Goal: Information Seeking & Learning: Learn about a topic

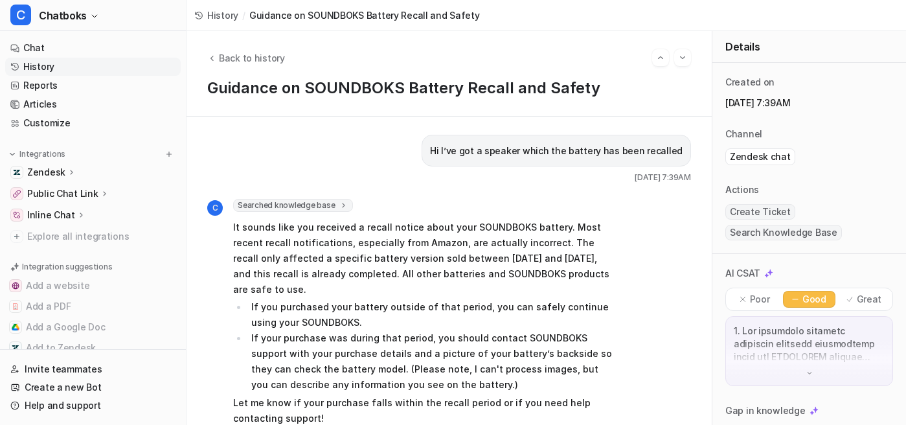
scroll to position [1150, 0]
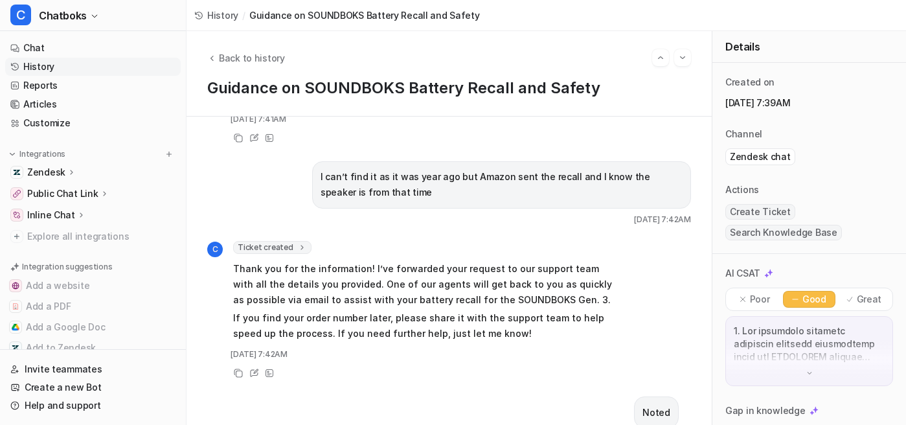
click at [267, 44] on div "Back to history Guidance on SOUNDBOKS Battery Recall and Safety" at bounding box center [448, 73] width 525 height 85
click at [267, 54] on span "Back to history" at bounding box center [252, 58] width 66 height 14
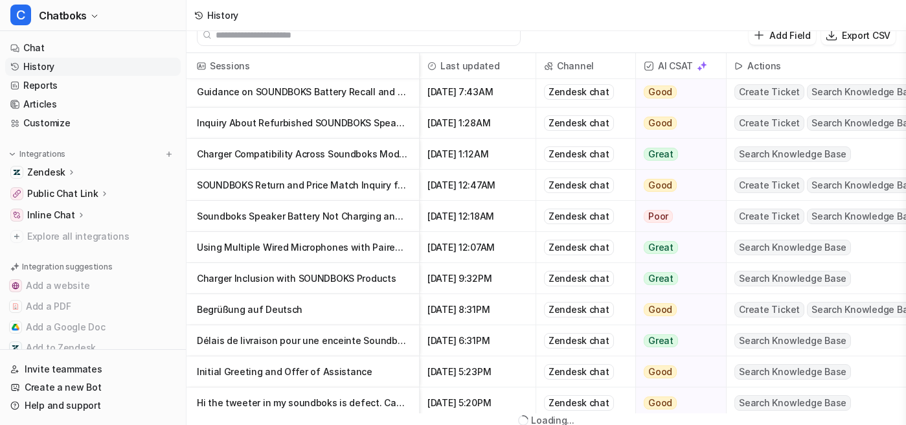
scroll to position [358, 0]
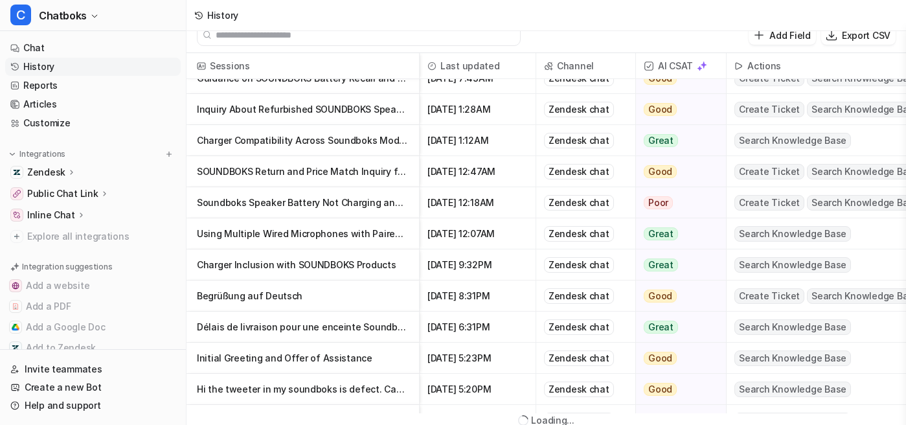
click at [374, 277] on p "Charger Inclusion with SOUNDBOKS Products" at bounding box center [303, 264] width 212 height 31
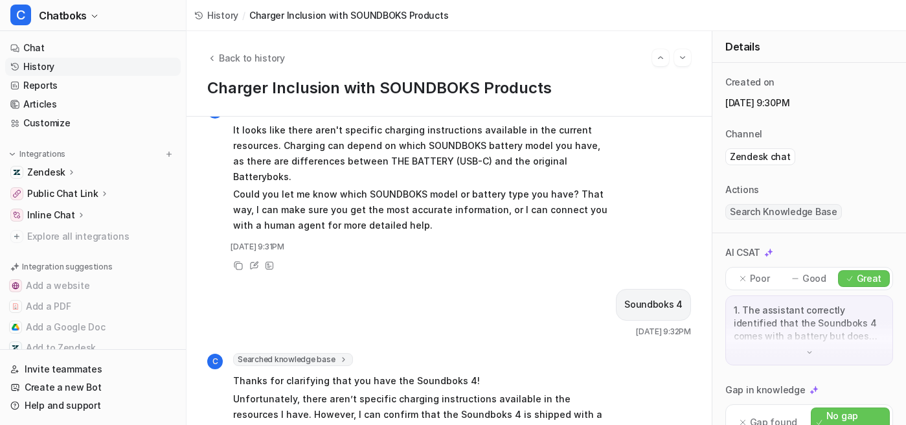
scroll to position [316, 0]
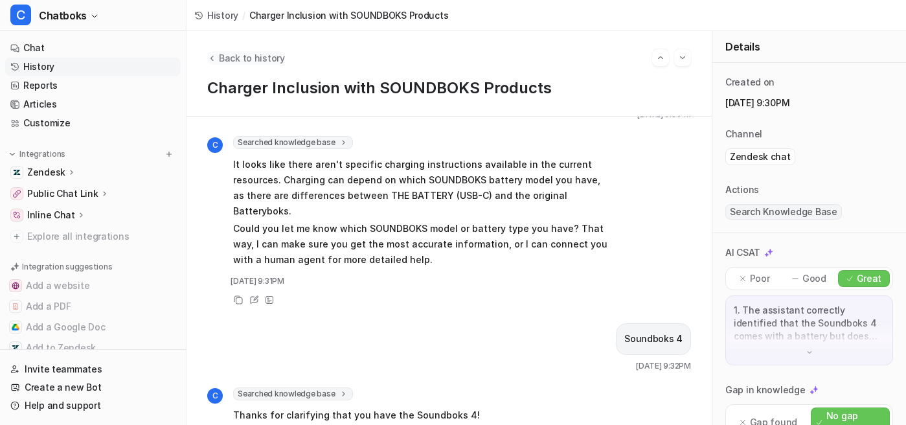
click at [259, 65] on button "Back to history" at bounding box center [246, 58] width 78 height 14
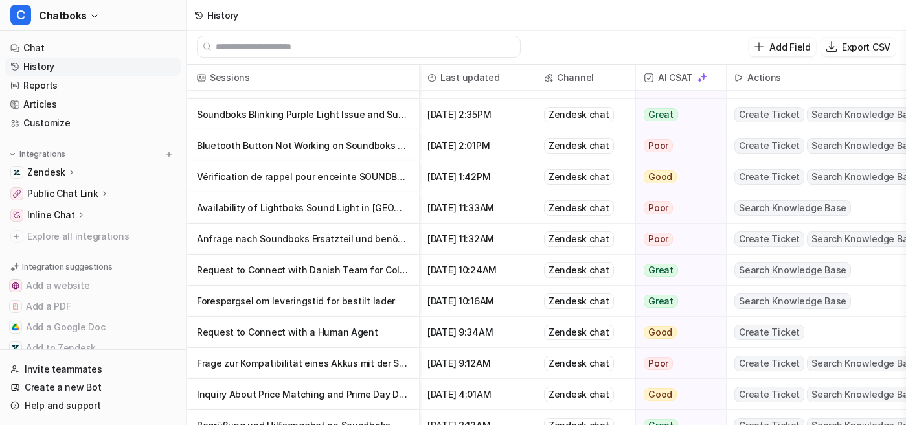
scroll to position [1045, 0]
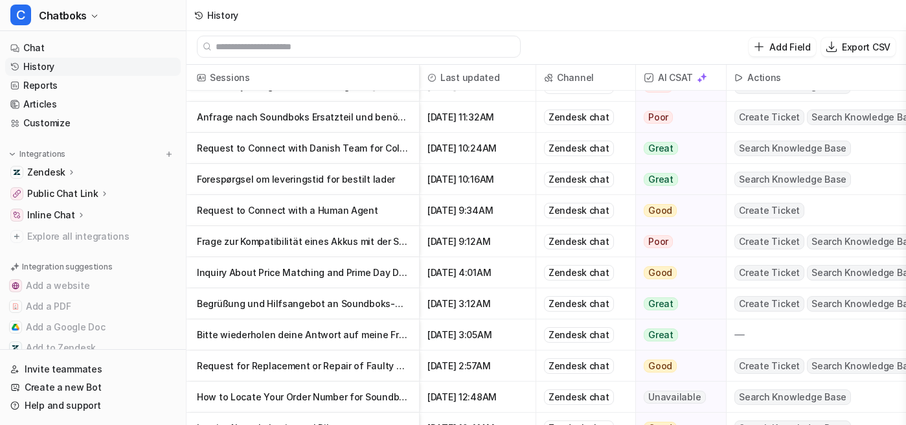
click at [363, 272] on p "Inquiry About Price Matching and Prime Day Discounts on SOUNDBOKS Speakers" at bounding box center [303, 272] width 212 height 31
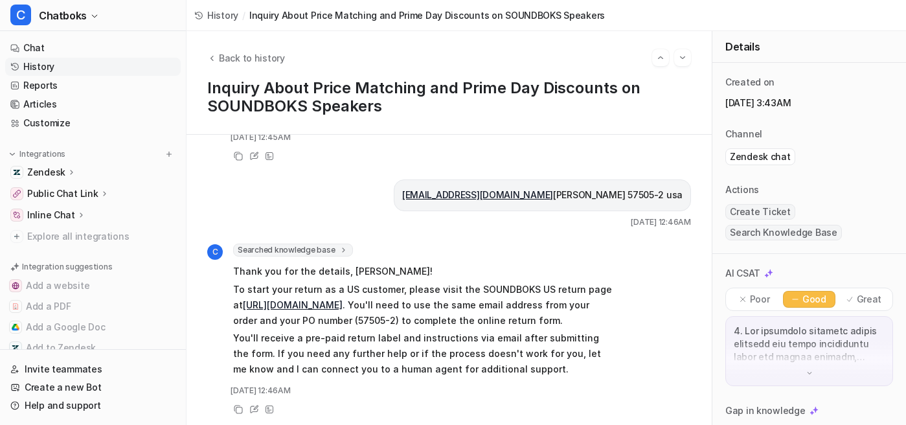
scroll to position [2662, 0]
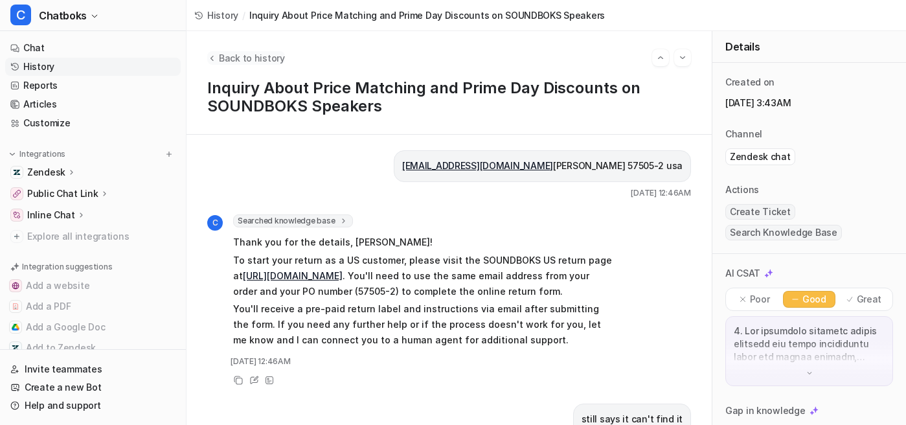
click at [282, 63] on span "Back to history" at bounding box center [252, 58] width 66 height 14
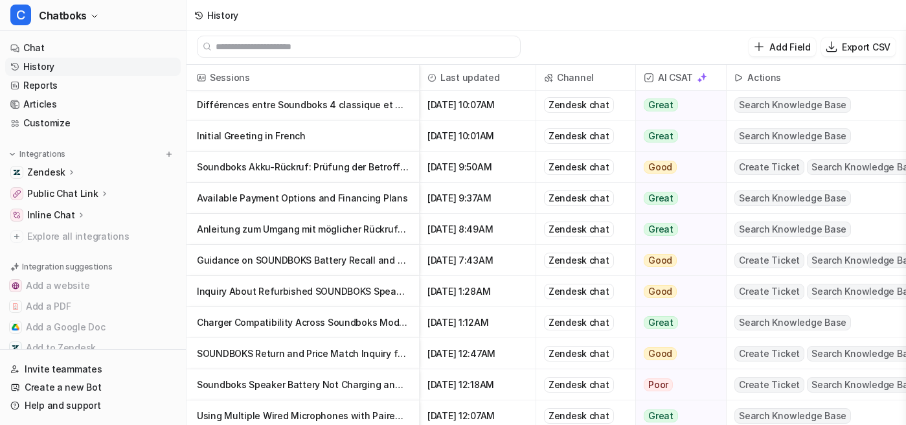
scroll to position [193, 0]
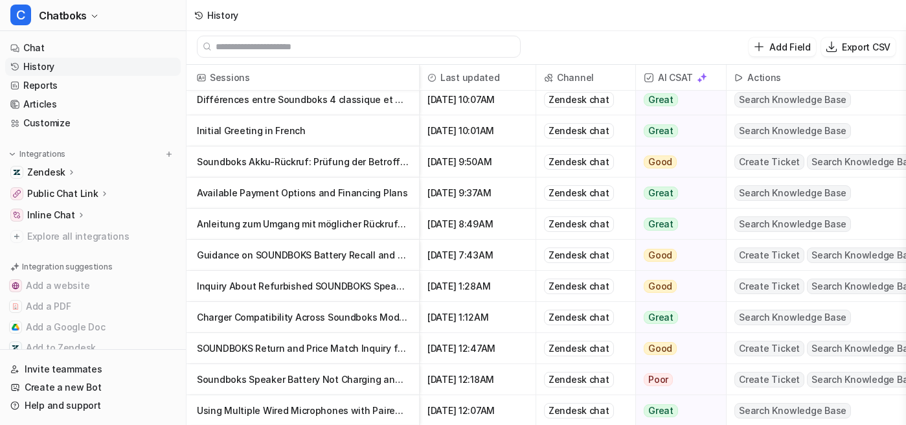
click at [388, 387] on p "Soundboks Speaker Battery Not Charging and Support Escalation" at bounding box center [303, 379] width 212 height 31
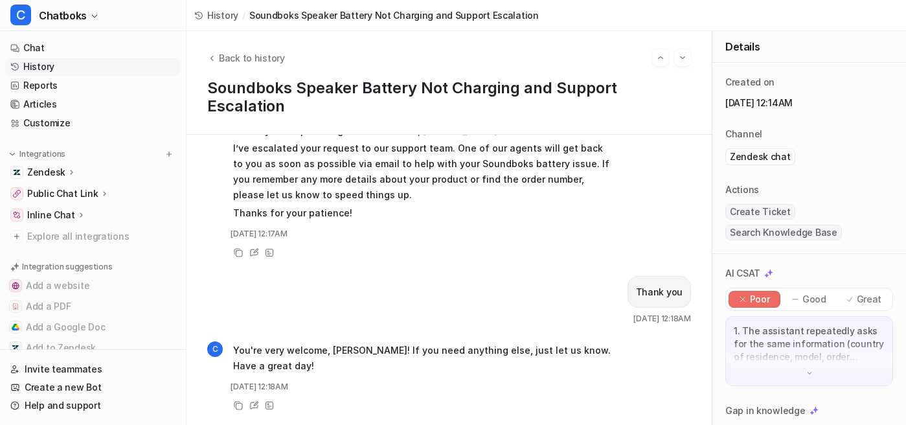
scroll to position [1914, 0]
click at [282, 60] on span "Back to history" at bounding box center [252, 58] width 66 height 14
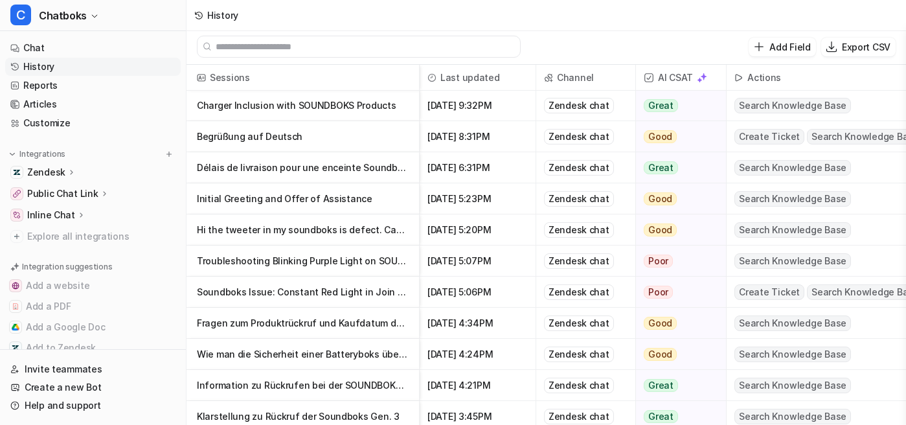
scroll to position [529, 0]
click at [363, 267] on p "Troubleshooting Blinking Purple Light on SOUNDBOKS Go" at bounding box center [303, 260] width 212 height 31
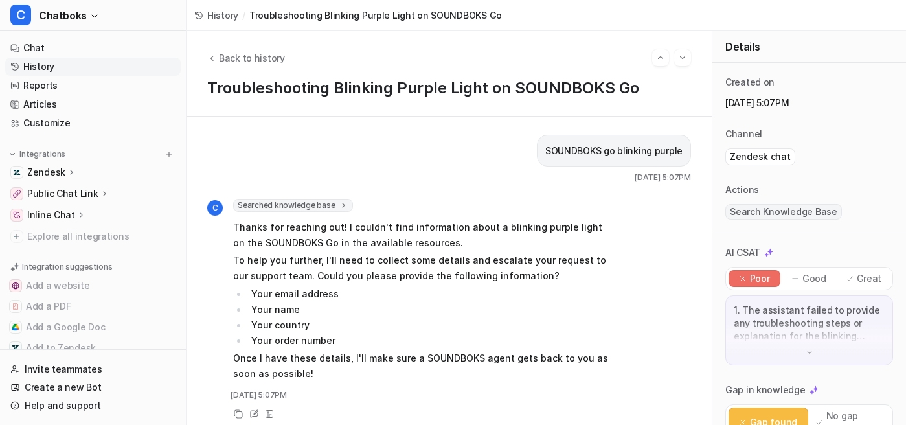
scroll to position [134, 0]
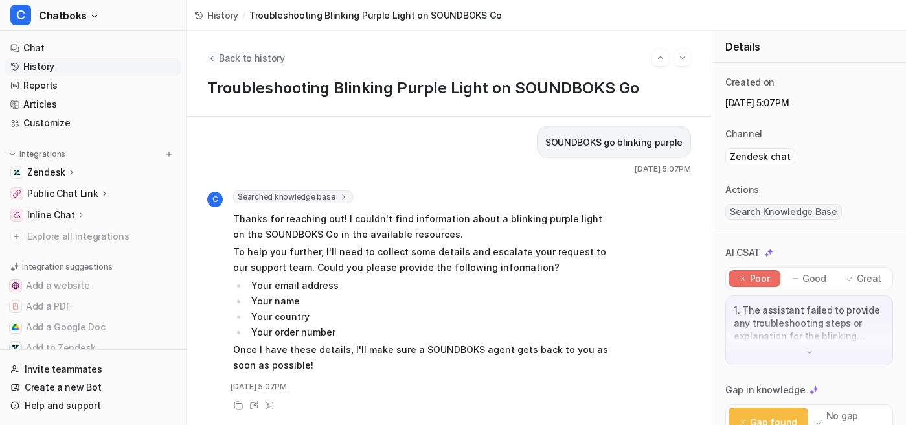
click at [268, 58] on span "Back to history" at bounding box center [252, 58] width 66 height 14
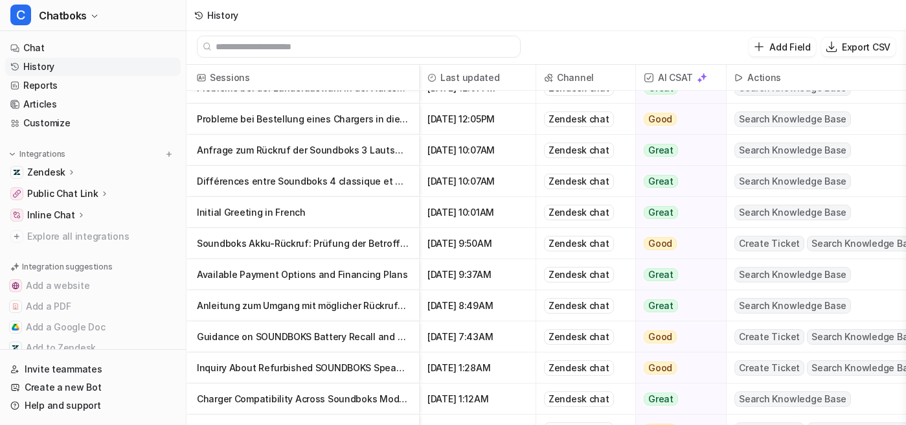
scroll to position [112, 0]
click at [386, 315] on p "Anleitung zum Umgang mit möglicher Rückrufaktion für SOUNDBOKS 3" at bounding box center [303, 304] width 212 height 31
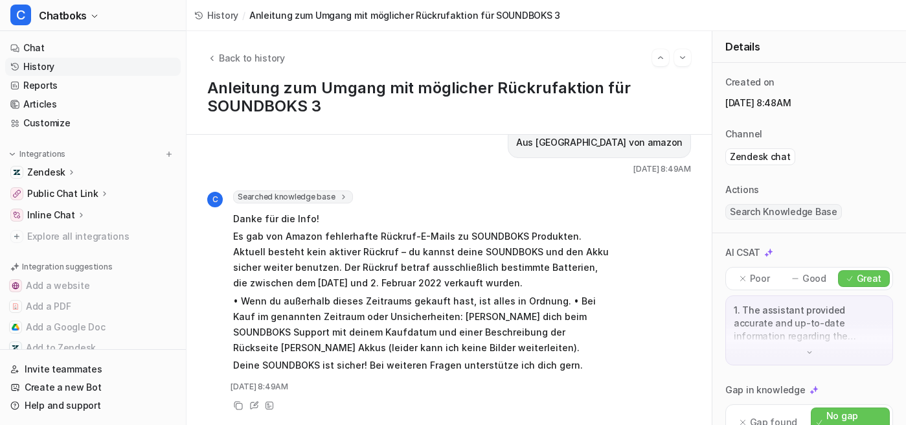
scroll to position [644, 0]
click at [285, 51] on span "Back to history" at bounding box center [252, 58] width 66 height 14
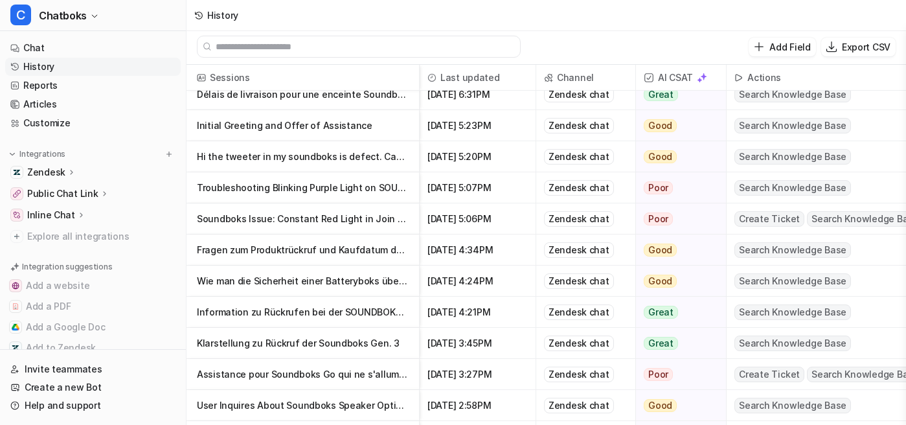
scroll to position [647, 0]
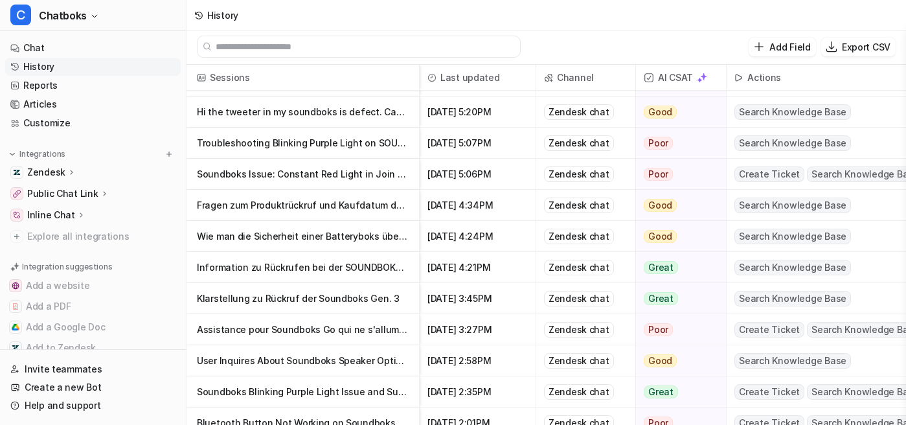
click at [366, 238] on p "Wie man die Sicherheit einer Batteryboks überprüft" at bounding box center [303, 236] width 212 height 31
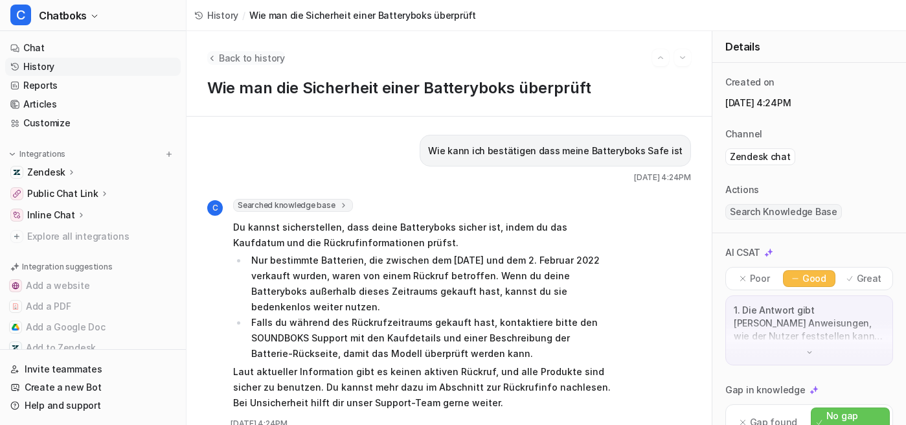
click at [285, 56] on span "Back to history" at bounding box center [252, 58] width 66 height 14
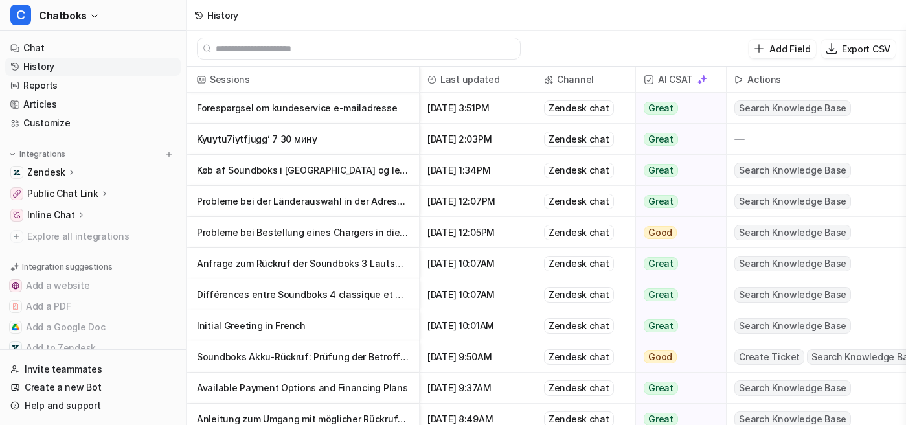
click at [365, 140] on p "Kyuytu7iytfjuggʻ 7 30 мину" at bounding box center [303, 139] width 212 height 31
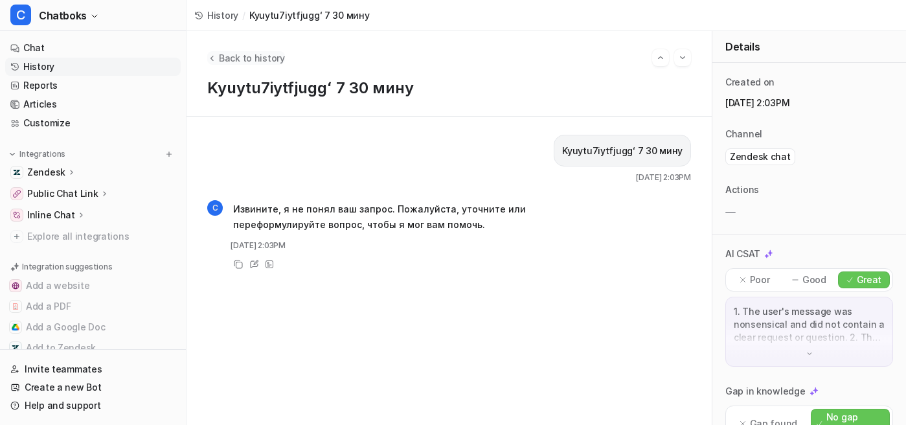
click at [285, 65] on span "Back to history" at bounding box center [252, 58] width 66 height 14
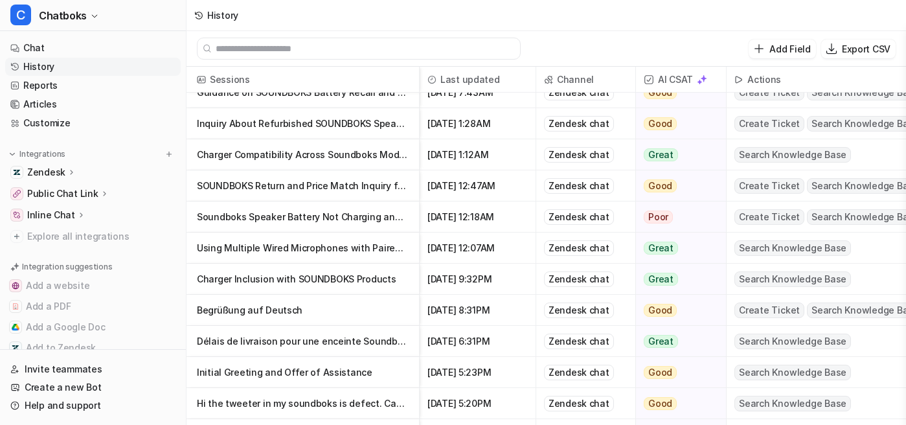
scroll to position [397, 0]
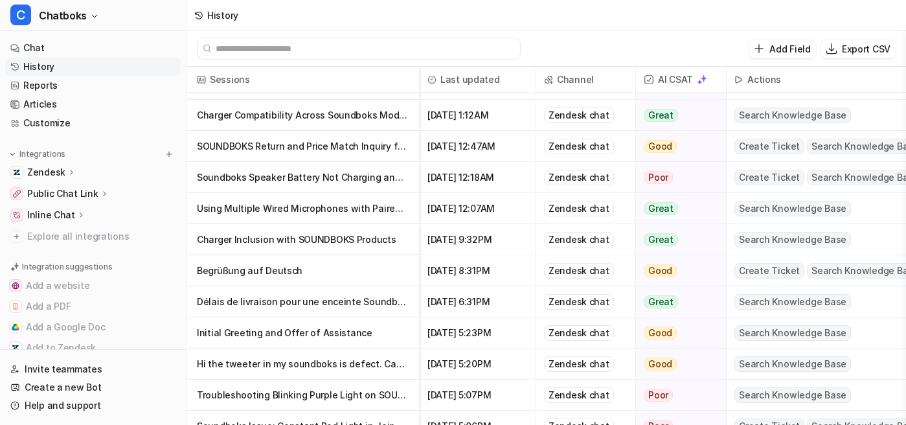
click at [390, 375] on p "Hi the tweeter in my soundboks is defect. Can i order a spare one or use warran…" at bounding box center [303, 363] width 212 height 31
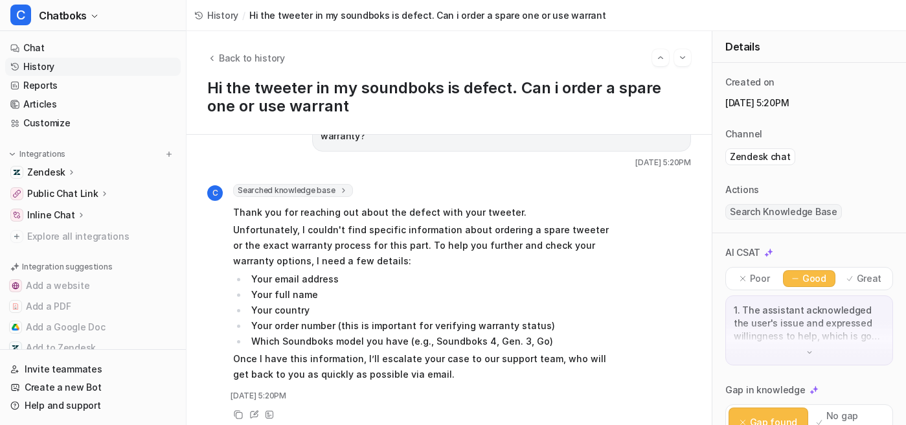
scroll to position [25, 0]
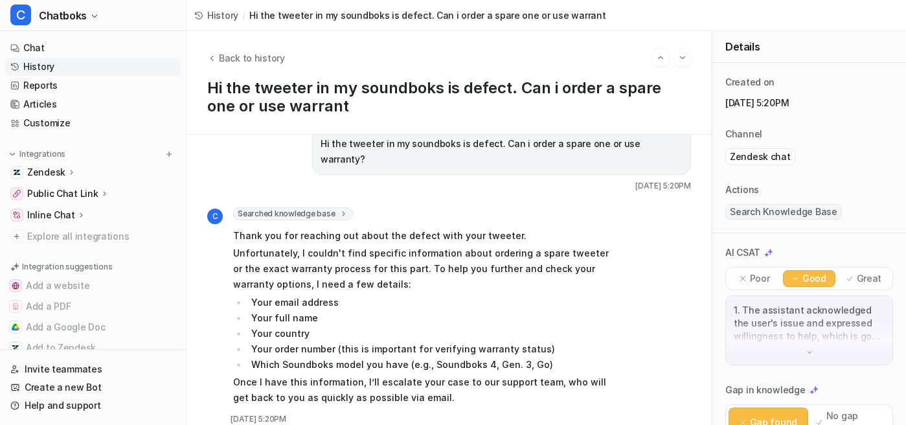
click at [353, 220] on span "Searched knowledge base" at bounding box center [293, 213] width 120 height 13
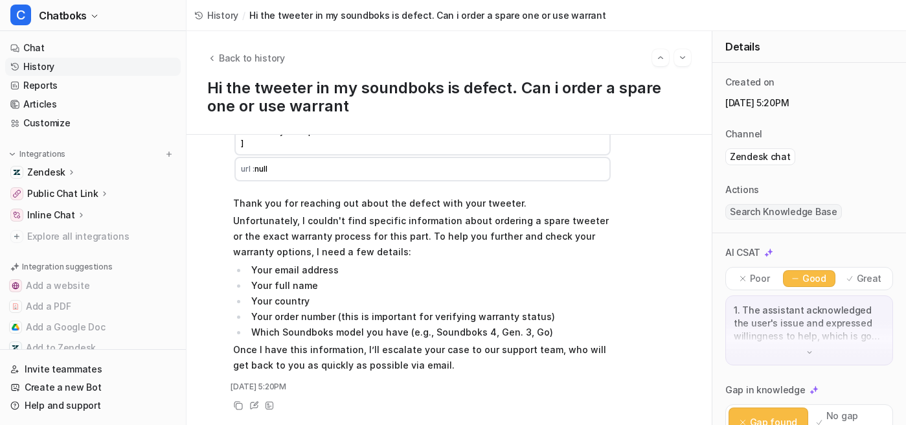
scroll to position [290, 0]
click at [309, 78] on div "Back to history Hi the tweeter in my soundboks is defect. Can i order a spare o…" at bounding box center [448, 83] width 525 height 104
click at [285, 65] on span "Back to history" at bounding box center [252, 58] width 66 height 14
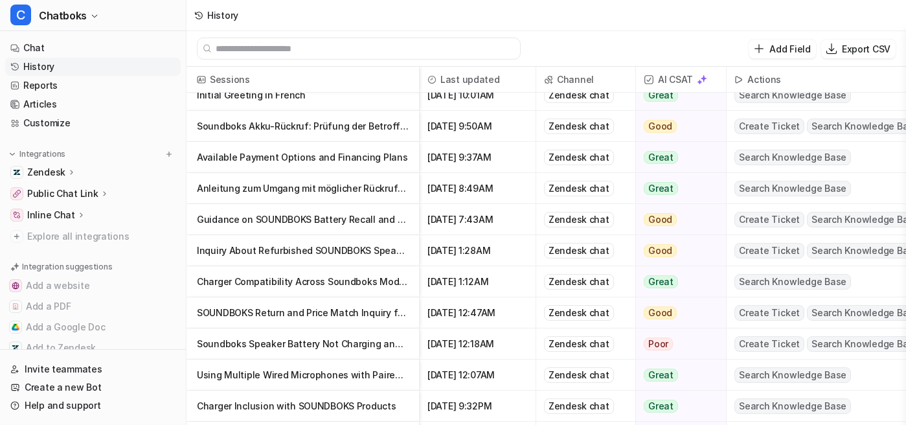
scroll to position [380, 0]
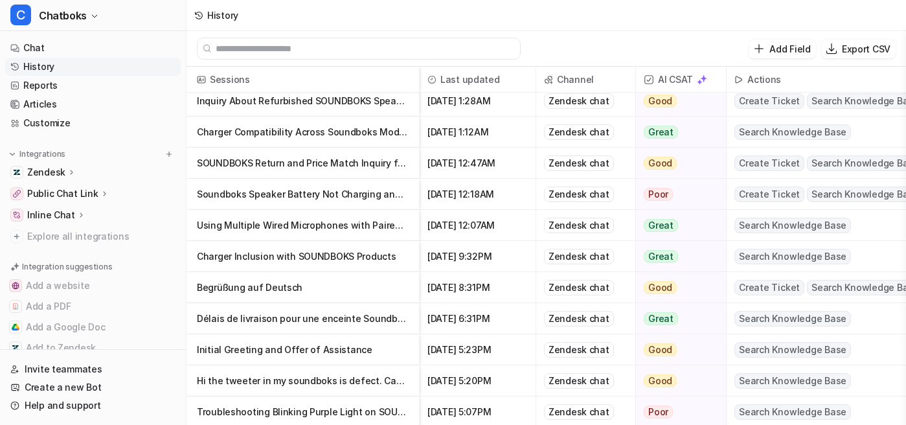
click at [396, 235] on p "Using Multiple Wired Microphones with Paired SOUNDBOKS Speakers" at bounding box center [303, 225] width 212 height 31
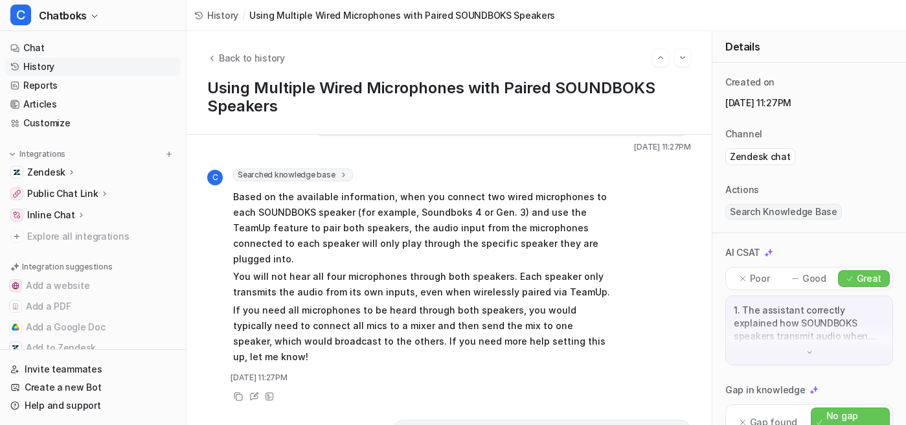
scroll to position [76, 0]
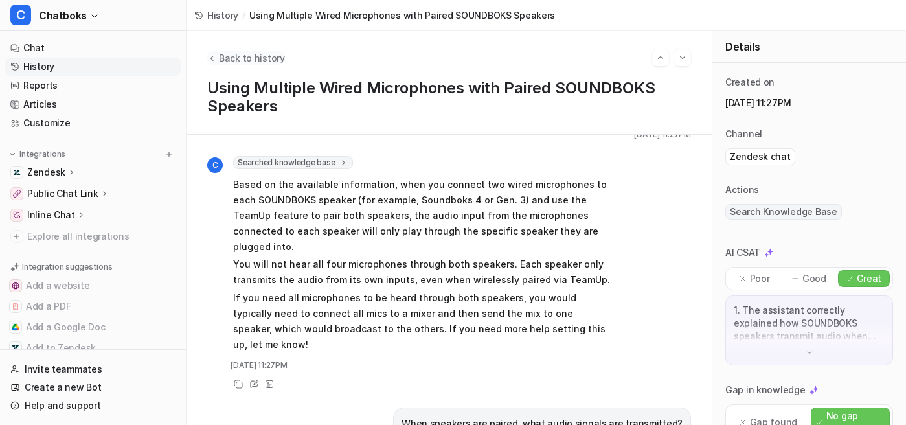
click at [216, 63] on icon "Back to history" at bounding box center [211, 58] width 9 height 10
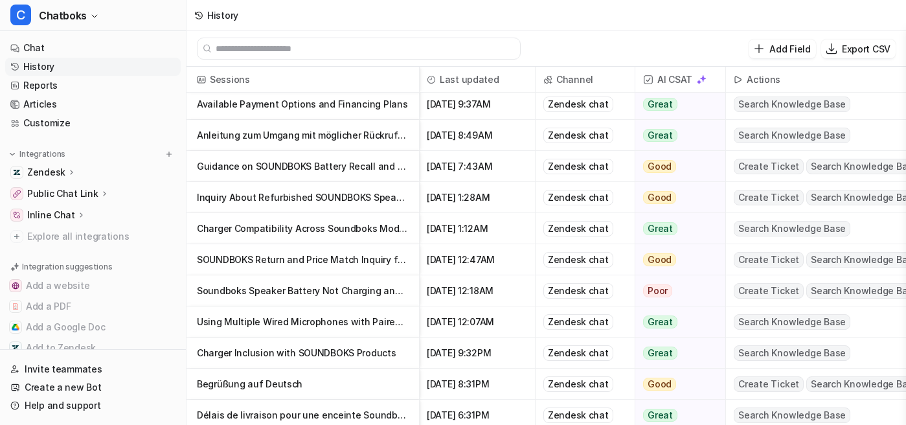
scroll to position [284, 1]
click at [360, 333] on p "Using Multiple Wired Microphones with Paired SOUNDBOKS Speakers" at bounding box center [303, 321] width 212 height 31
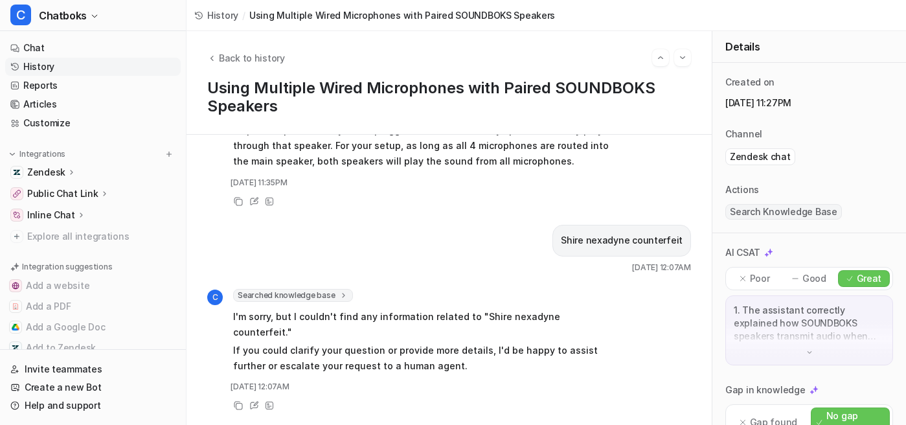
scroll to position [8, 0]
click at [273, 53] on span "Back to history" at bounding box center [252, 58] width 66 height 14
